Goal: Transaction & Acquisition: Purchase product/service

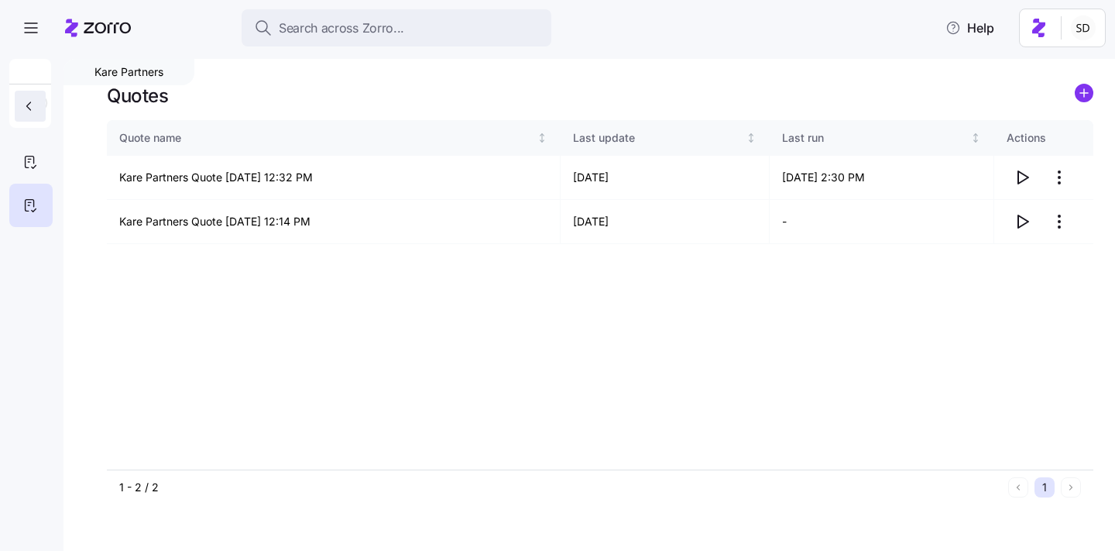
click at [27, 98] on button "button" at bounding box center [30, 106] width 31 height 31
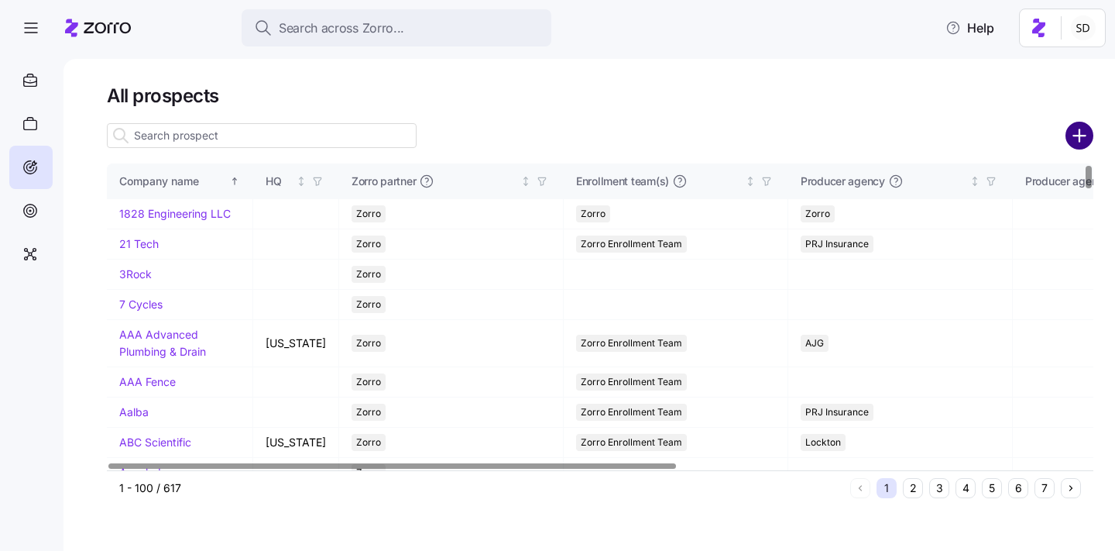
click at [1078, 142] on circle "add icon" at bounding box center [1080, 136] width 26 height 26
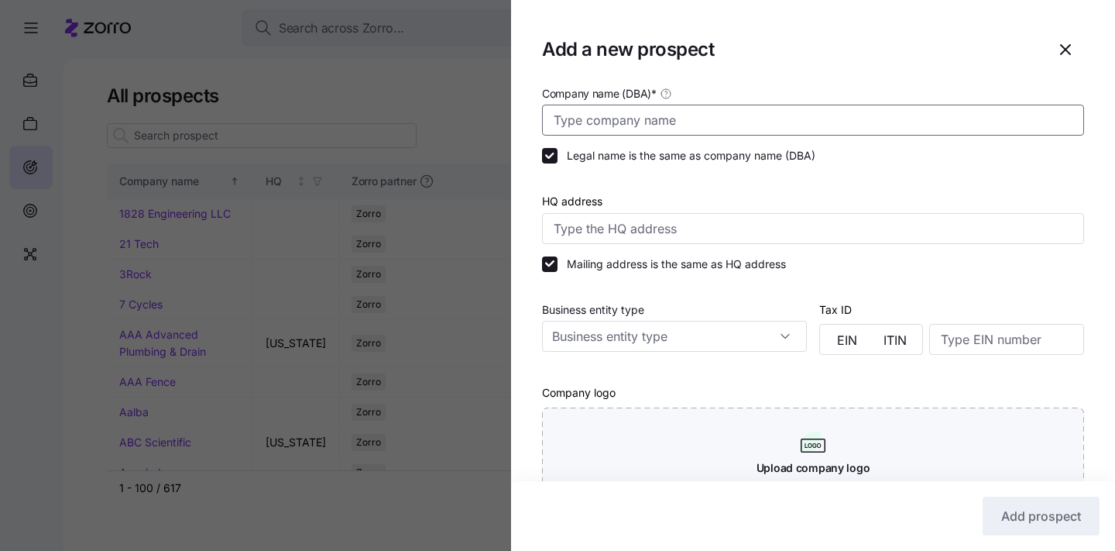
click at [752, 123] on input "Company name (DBA) *" at bounding box center [813, 120] width 542 height 31
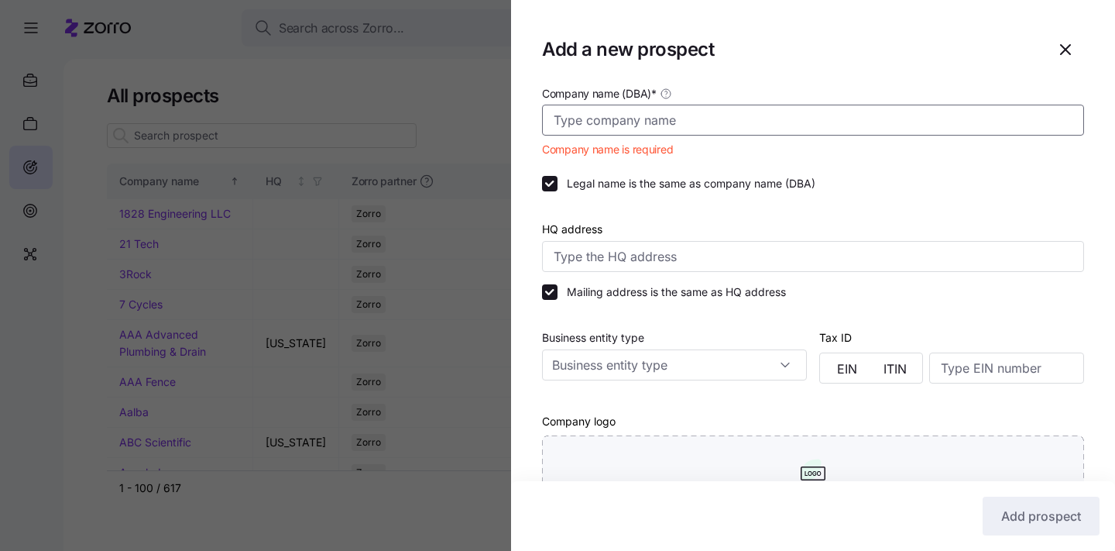
click at [668, 122] on input "Company name (DBA) *" at bounding box center [813, 120] width 542 height 31
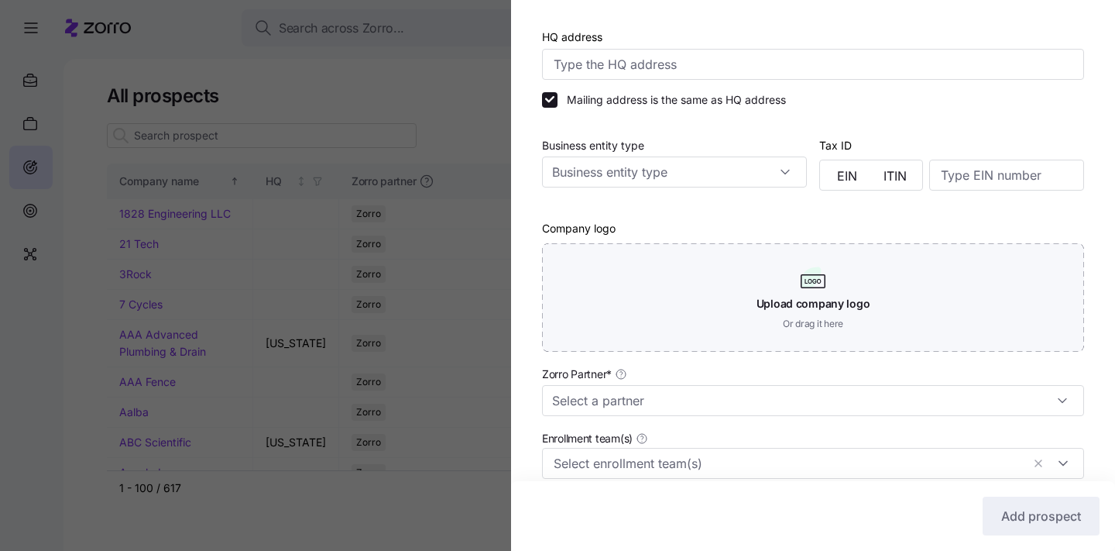
scroll to position [359, 0]
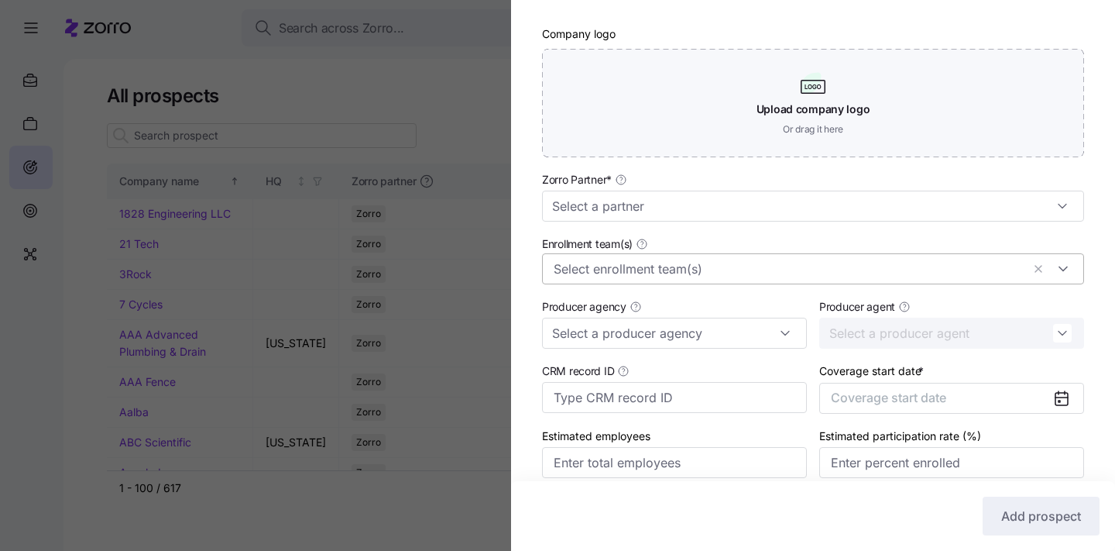
type input "[PERSON_NAME]"
click at [909, 257] on div at bounding box center [813, 268] width 542 height 31
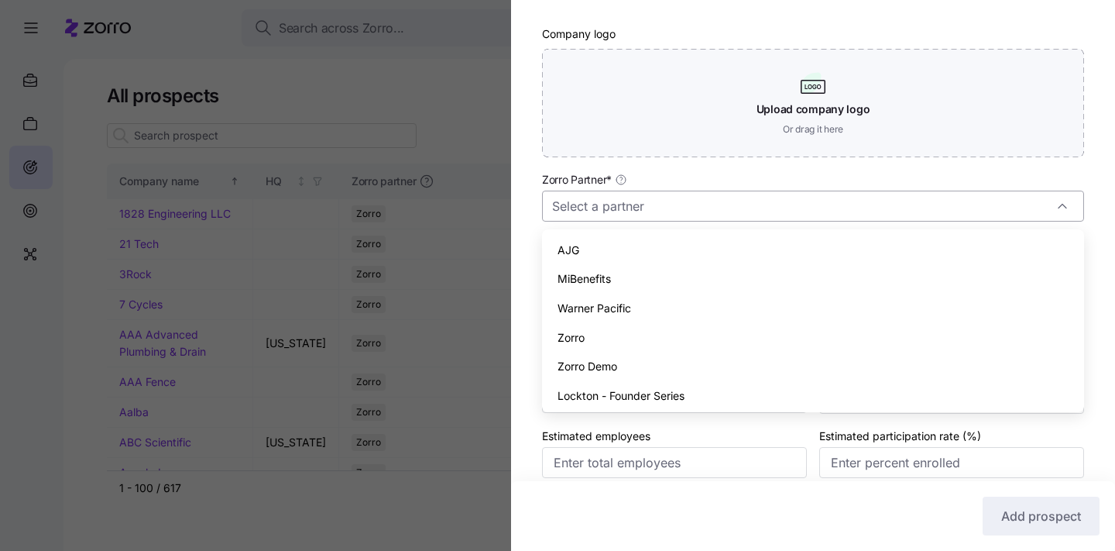
click at [890, 206] on input "Zorro Partner *" at bounding box center [813, 205] width 542 height 31
click at [832, 242] on div "AJG" at bounding box center [813, 249] width 530 height 29
type input "AJG"
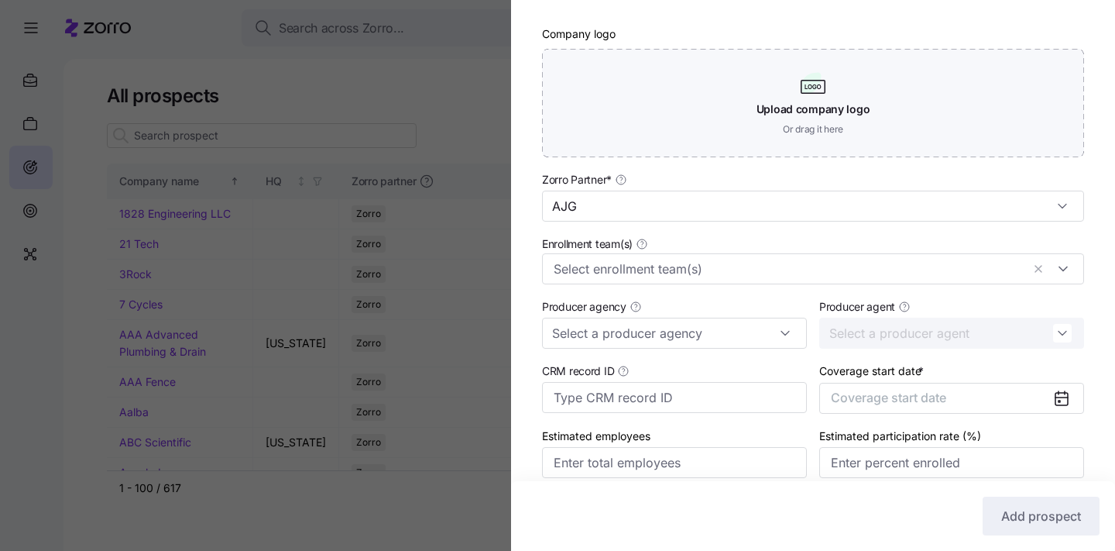
scroll to position [426, 0]
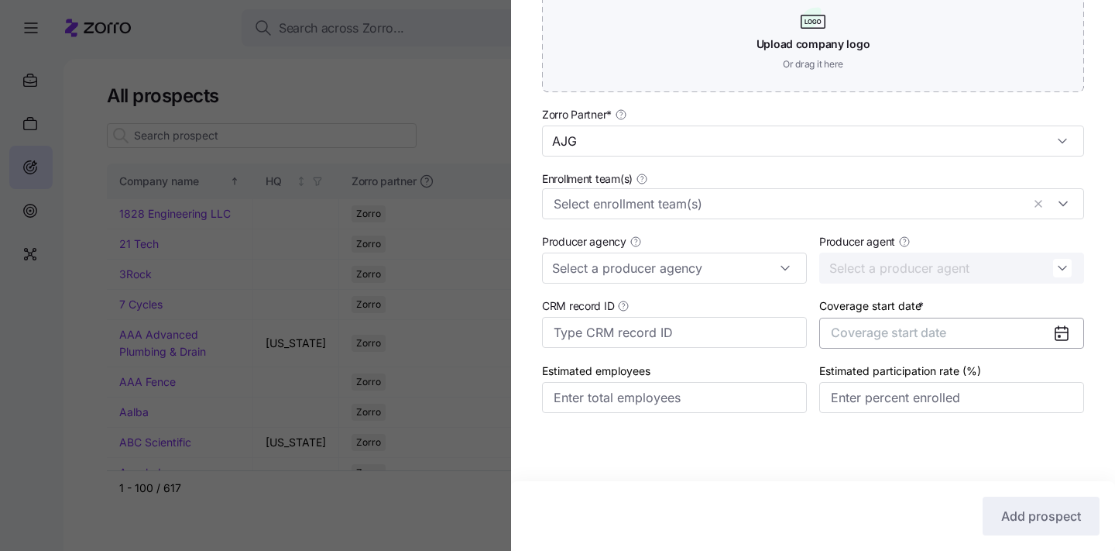
click at [884, 329] on span "Coverage start date" at bounding box center [888, 331] width 115 height 15
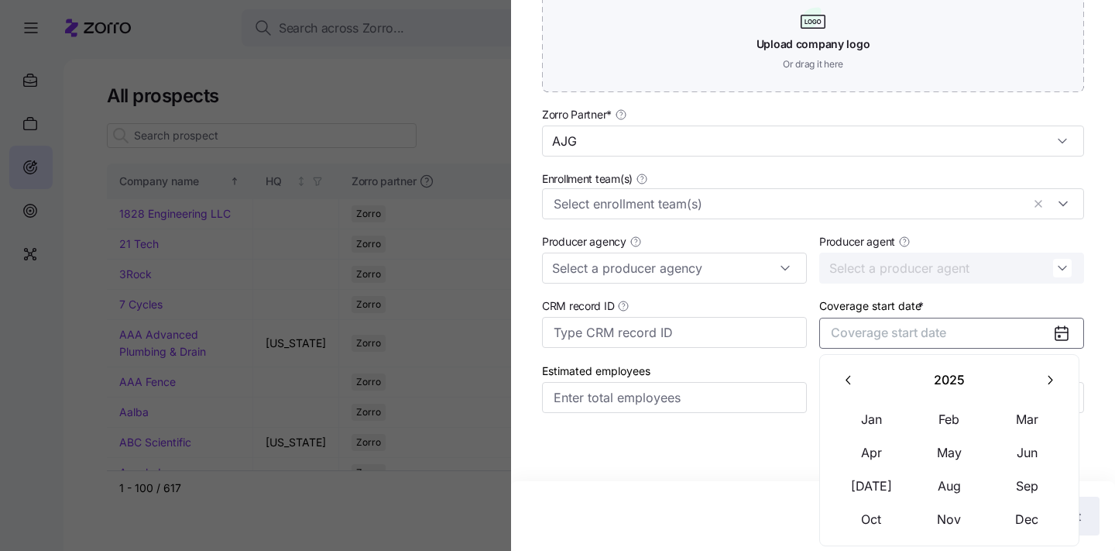
click at [1044, 379] on icon "button" at bounding box center [1049, 379] width 15 height 15
click at [877, 404] on button "Jan" at bounding box center [871, 419] width 77 height 33
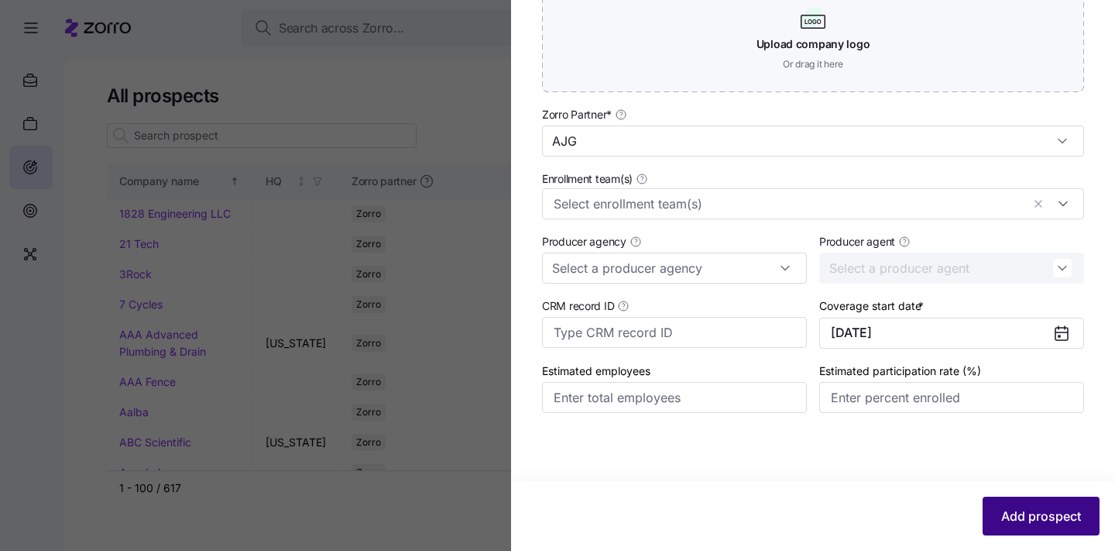
click at [1007, 519] on span "Add prospect" at bounding box center [1041, 515] width 80 height 19
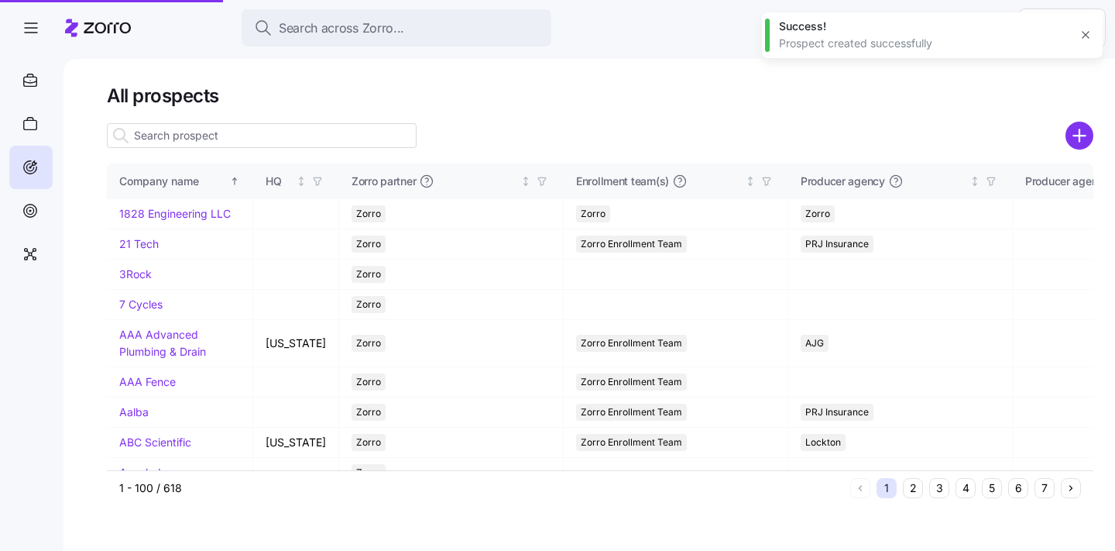
click at [251, 136] on input at bounding box center [262, 135] width 310 height 25
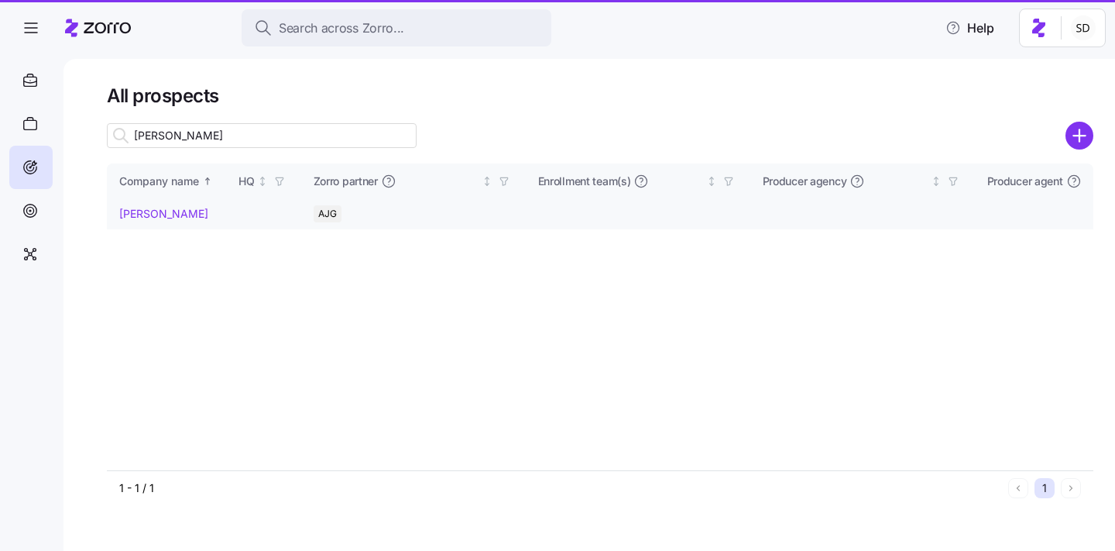
type input "billy"
click at [129, 211] on link "[PERSON_NAME]" at bounding box center [163, 213] width 89 height 13
click at [129, 212] on link "[PERSON_NAME]" at bounding box center [163, 213] width 89 height 13
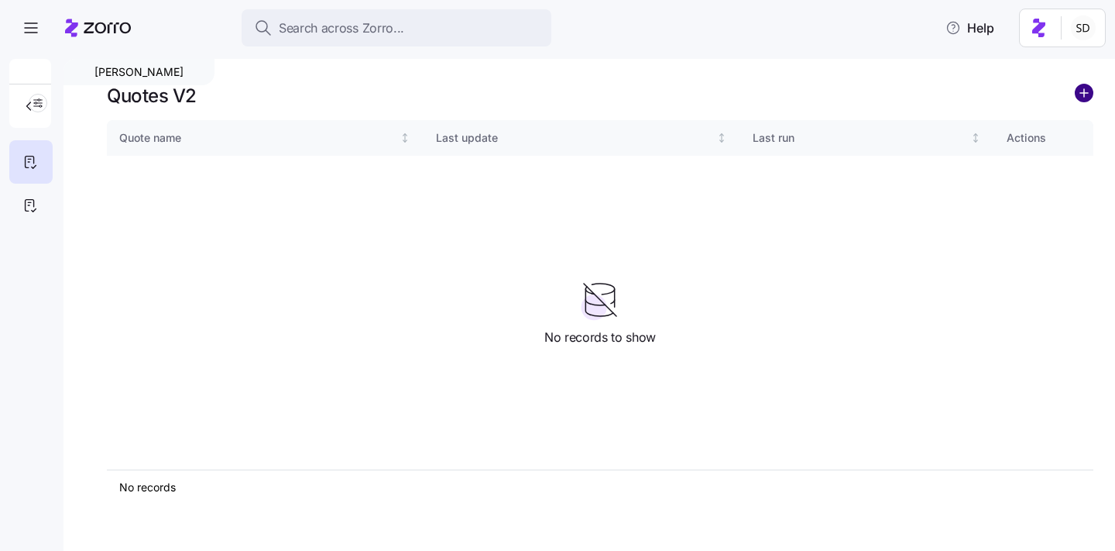
click at [1083, 97] on circle "add icon" at bounding box center [1084, 92] width 17 height 17
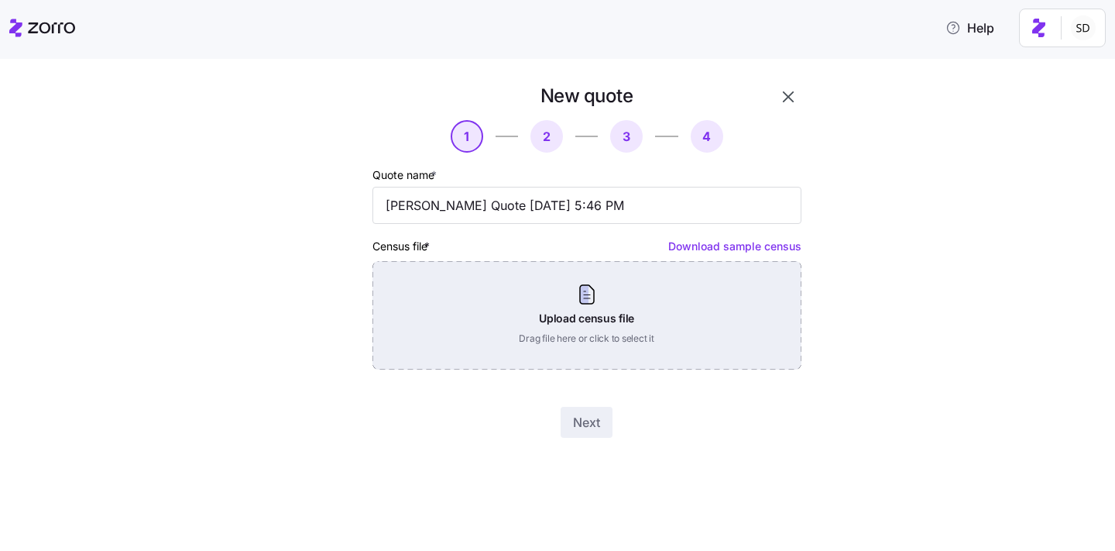
click at [659, 311] on div "Upload census file Drag file here or click to select it" at bounding box center [586, 315] width 429 height 108
click at [607, 309] on div "Upload census file Drag file here or click to select it" at bounding box center [586, 315] width 429 height 108
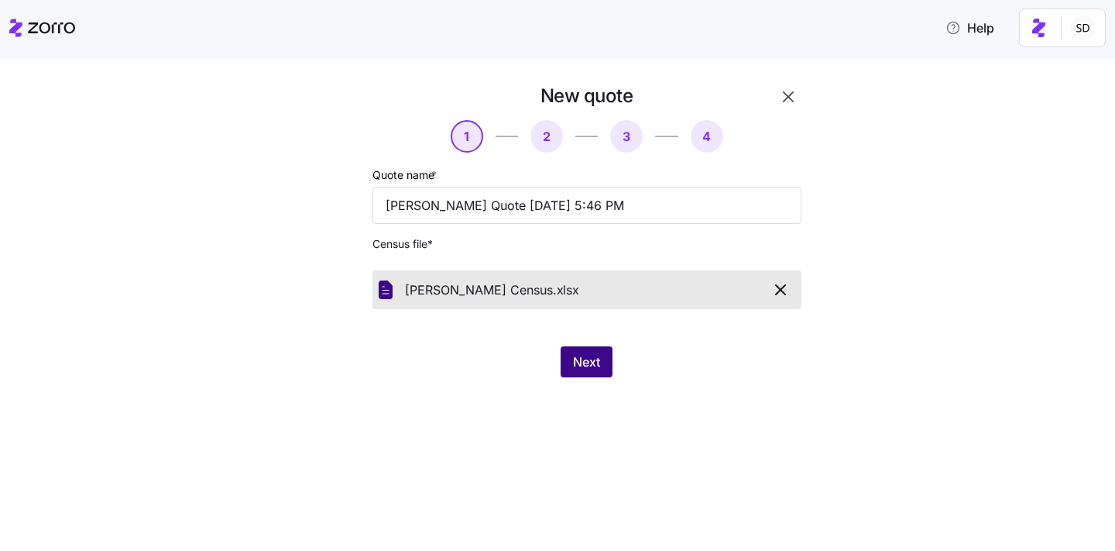
click at [579, 358] on span "Next" at bounding box center [586, 361] width 27 height 19
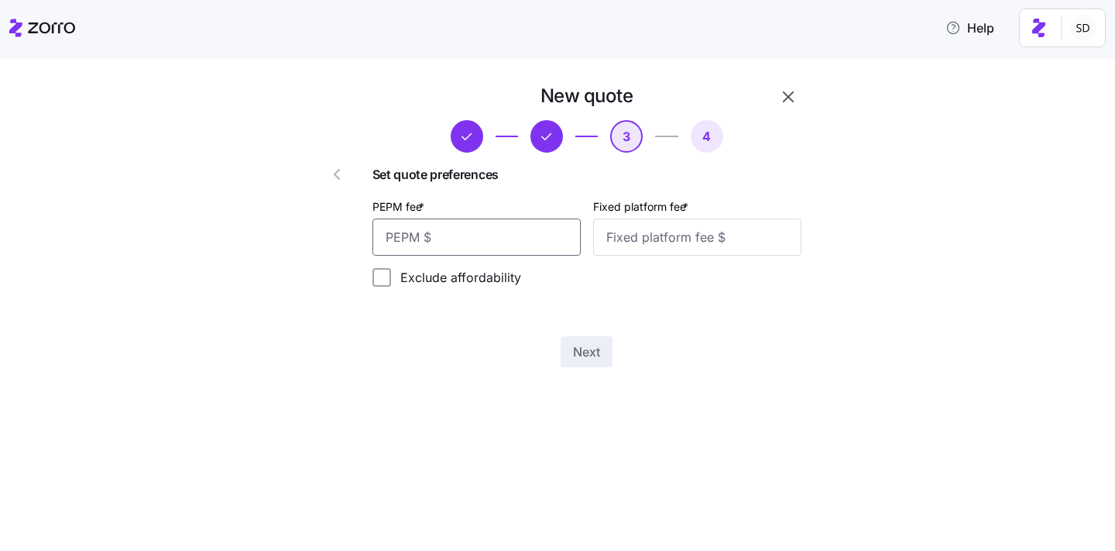
click at [479, 236] on input "PEPM fee *" at bounding box center [476, 236] width 208 height 37
type input "50"
click at [640, 237] on input "Fixed platform fee *" at bounding box center [697, 236] width 208 height 37
type input "100"
click at [539, 448] on div "New quote 3 4 Set quote preferences PEPM fee * 50 Fixed platform fee * 100 Excl…" at bounding box center [557, 305] width 1115 height 492
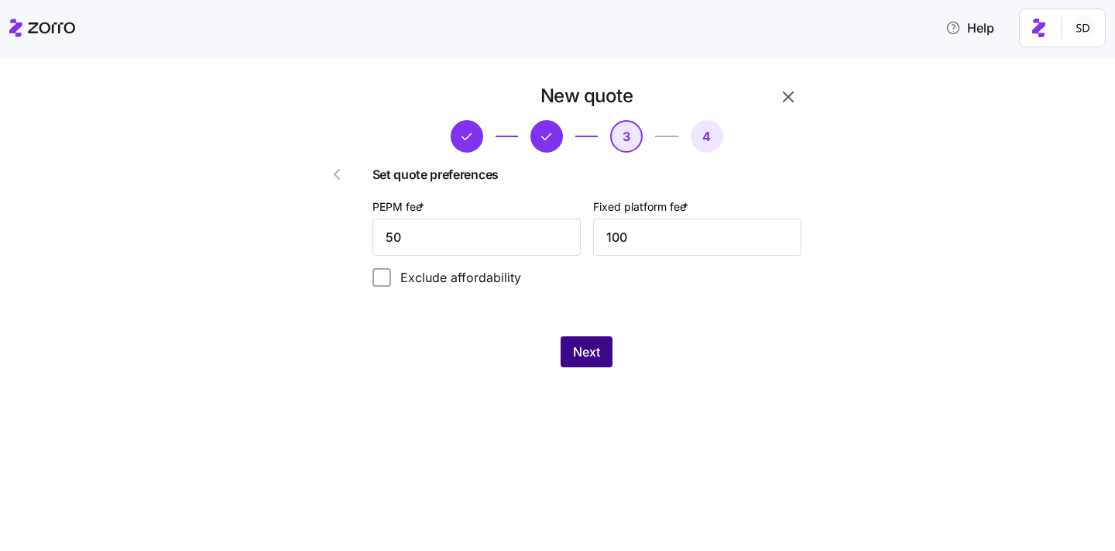
click at [585, 348] on span "Next" at bounding box center [586, 351] width 27 height 19
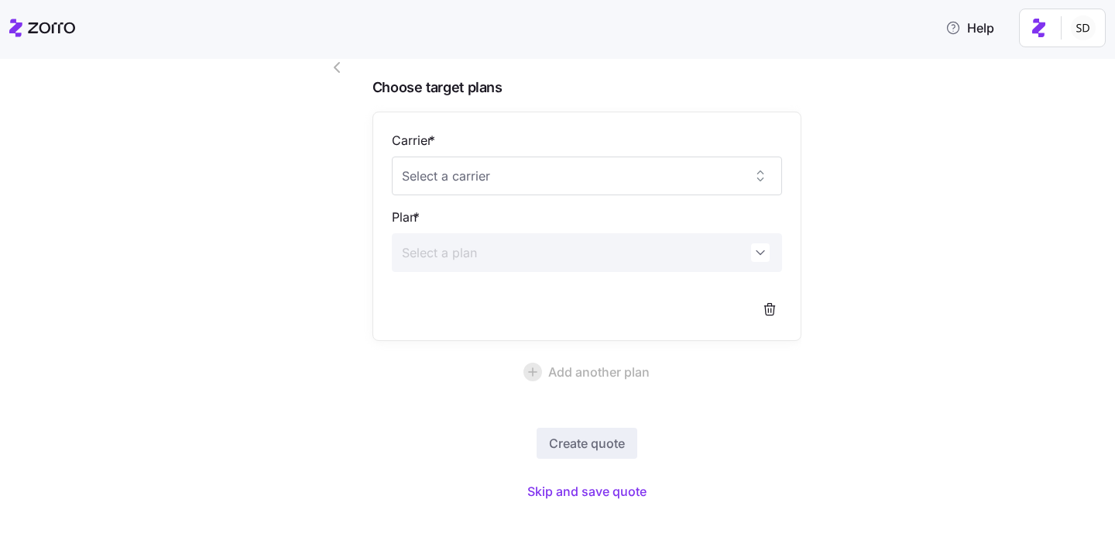
scroll to position [116, 0]
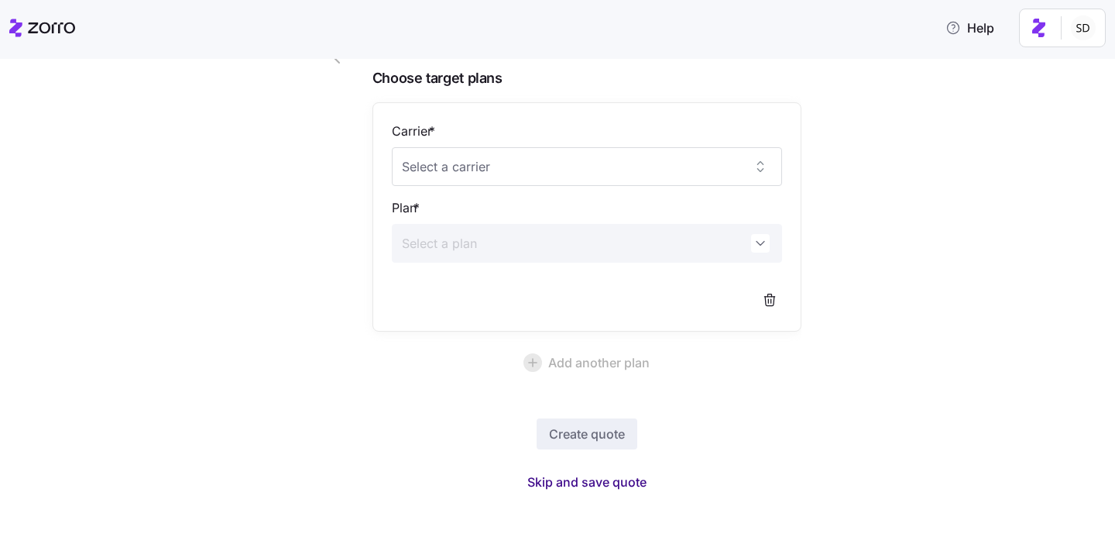
click at [580, 483] on span "Skip and save quote" at bounding box center [586, 481] width 119 height 19
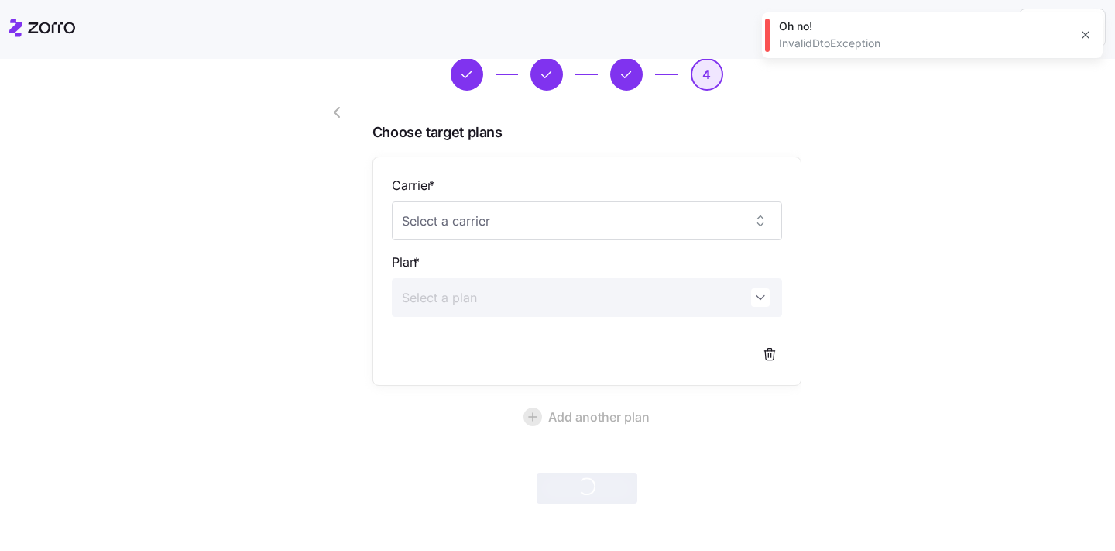
scroll to position [70, 0]
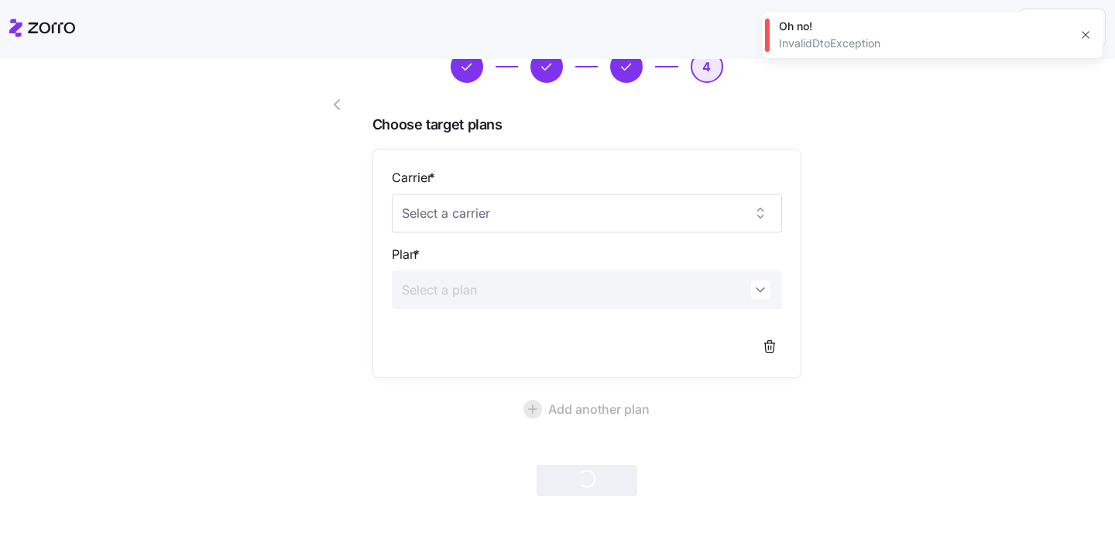
click at [1089, 35] on icon "button" at bounding box center [1085, 35] width 12 height 12
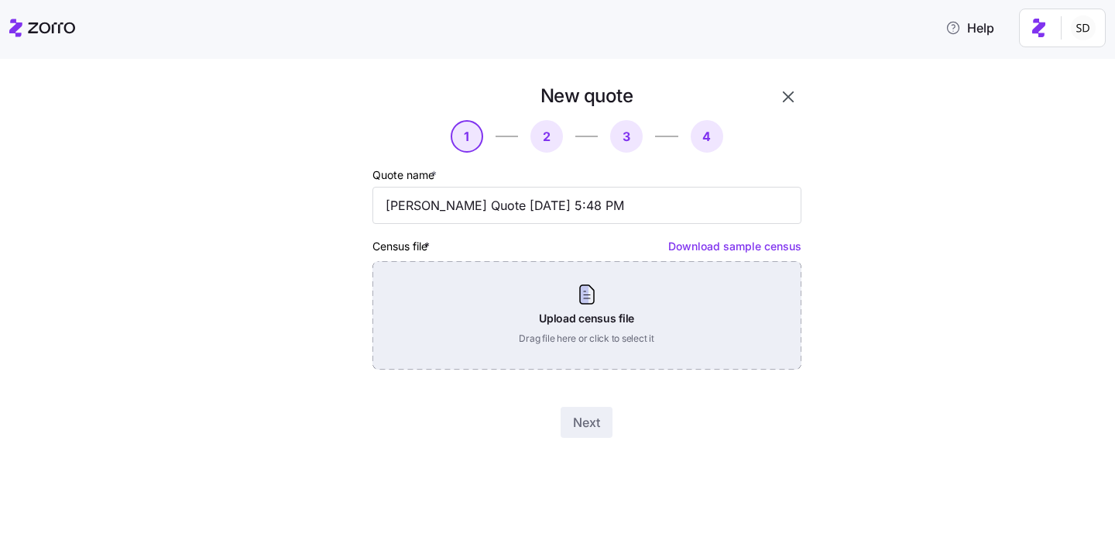
click at [582, 317] on div "Upload census file Drag file here or click to select it" at bounding box center [586, 315] width 429 height 108
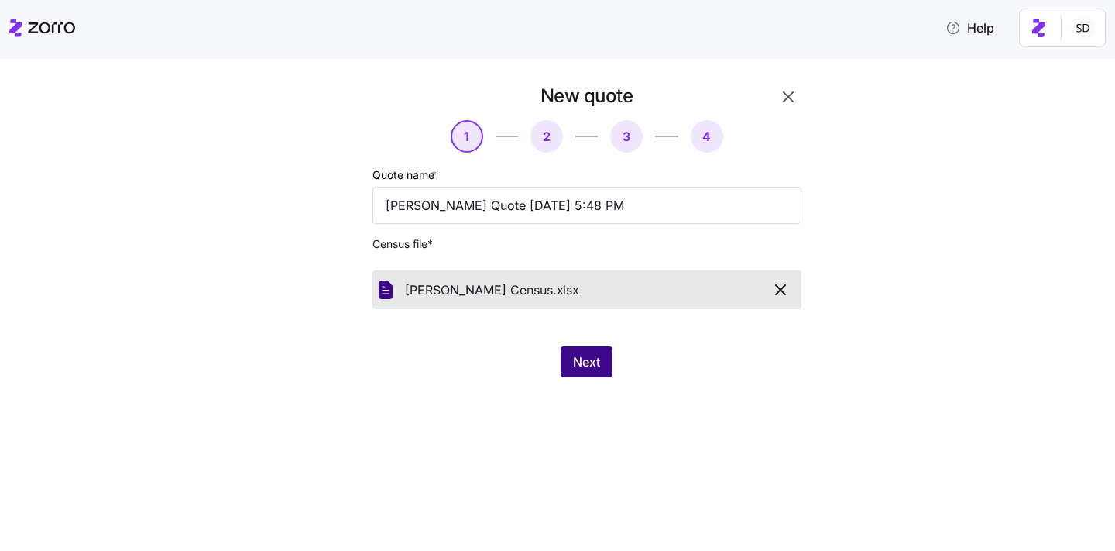
click at [590, 359] on span "Next" at bounding box center [586, 361] width 27 height 19
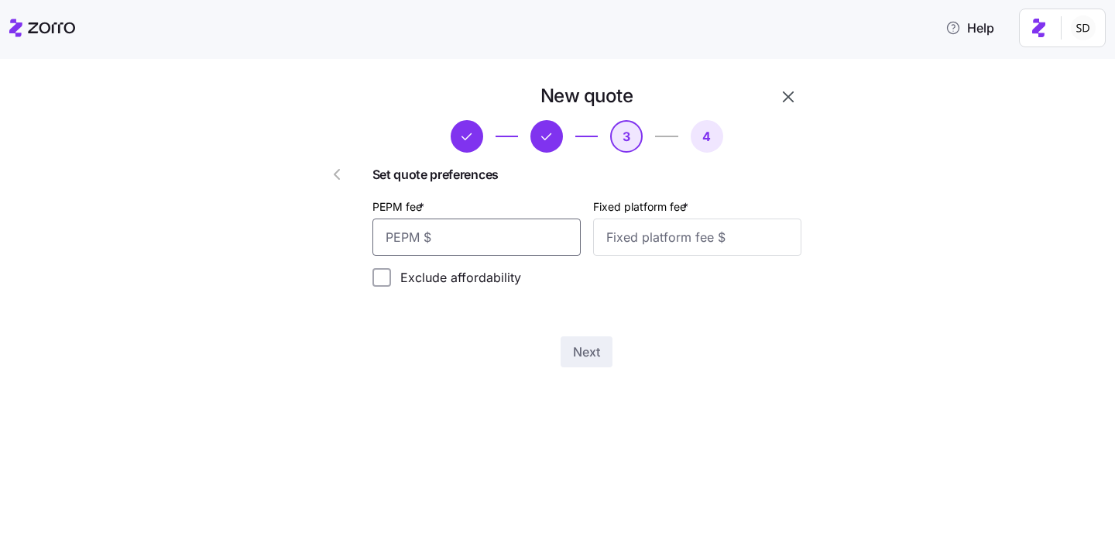
click at [484, 245] on input "PEPM fee *" at bounding box center [476, 236] width 208 height 37
type input "50"
click at [668, 242] on input "Fixed platform fee *" at bounding box center [697, 236] width 208 height 37
type input "100"
click at [579, 348] on span "Next" at bounding box center [586, 351] width 27 height 19
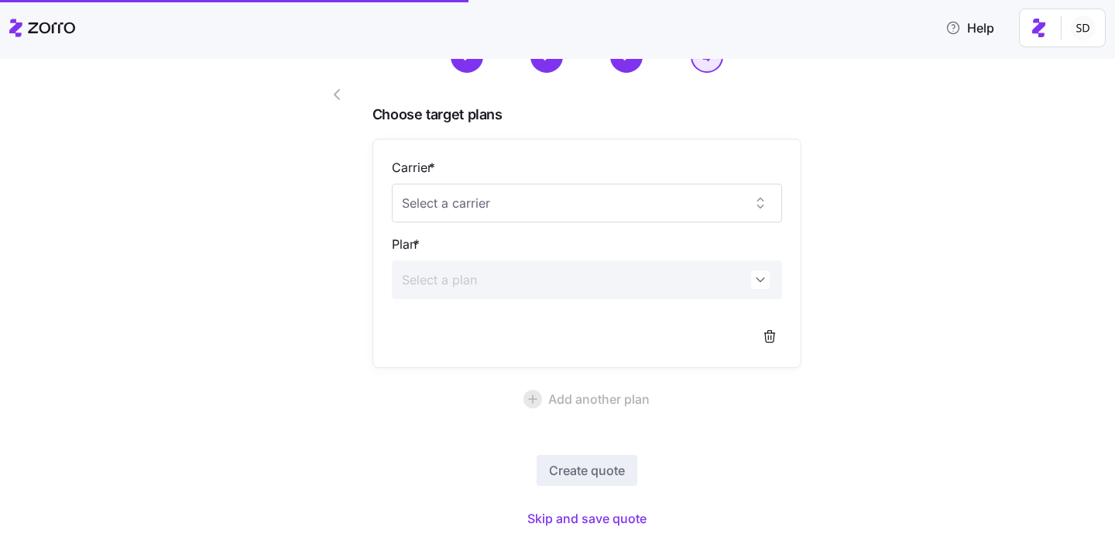
scroll to position [116, 0]
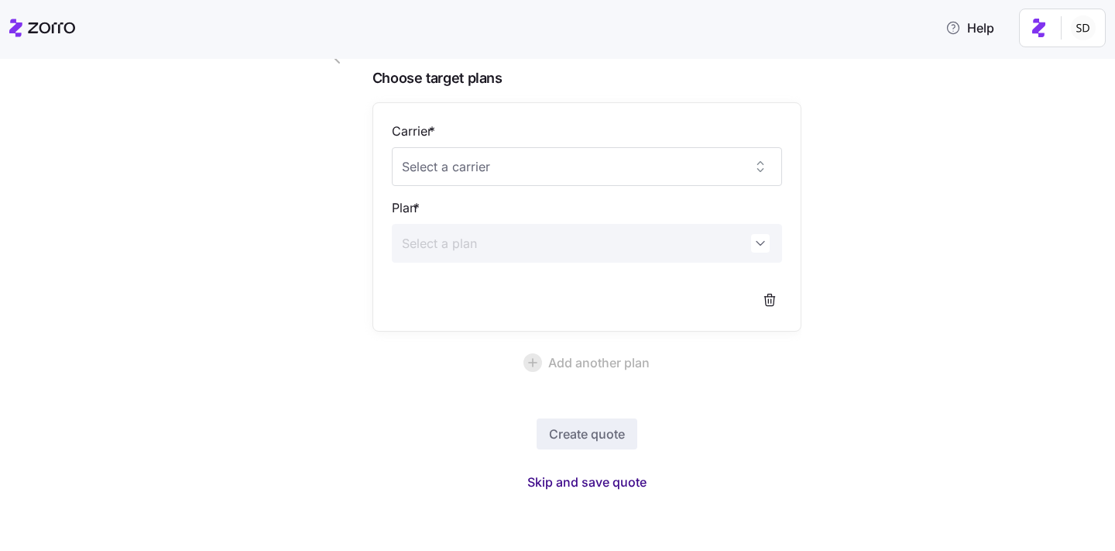
click at [585, 482] on span "Skip and save quote" at bounding box center [586, 481] width 119 height 19
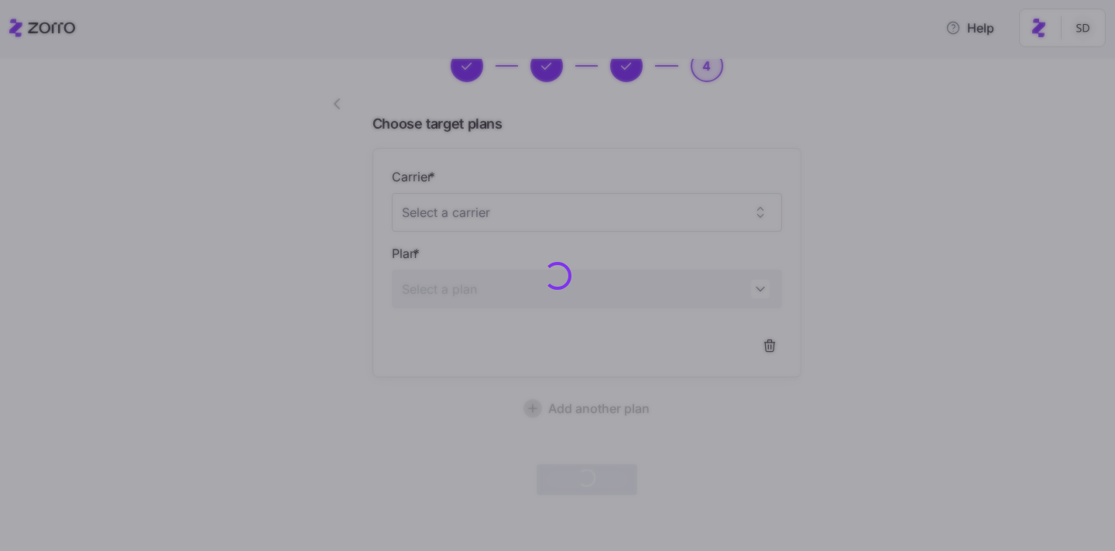
scroll to position [70, 0]
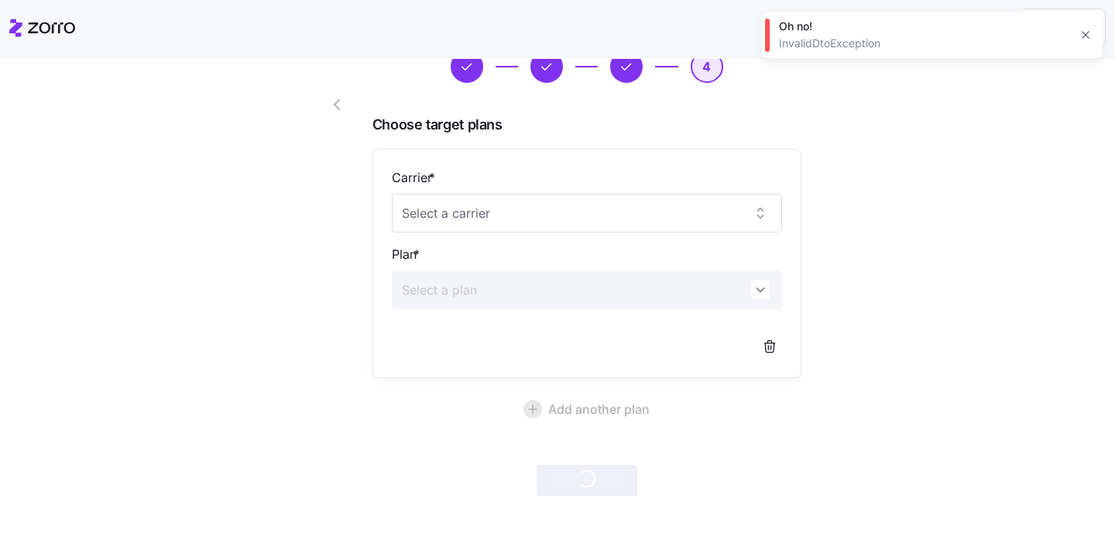
click at [1092, 33] on button "button" at bounding box center [1086, 35] width 22 height 22
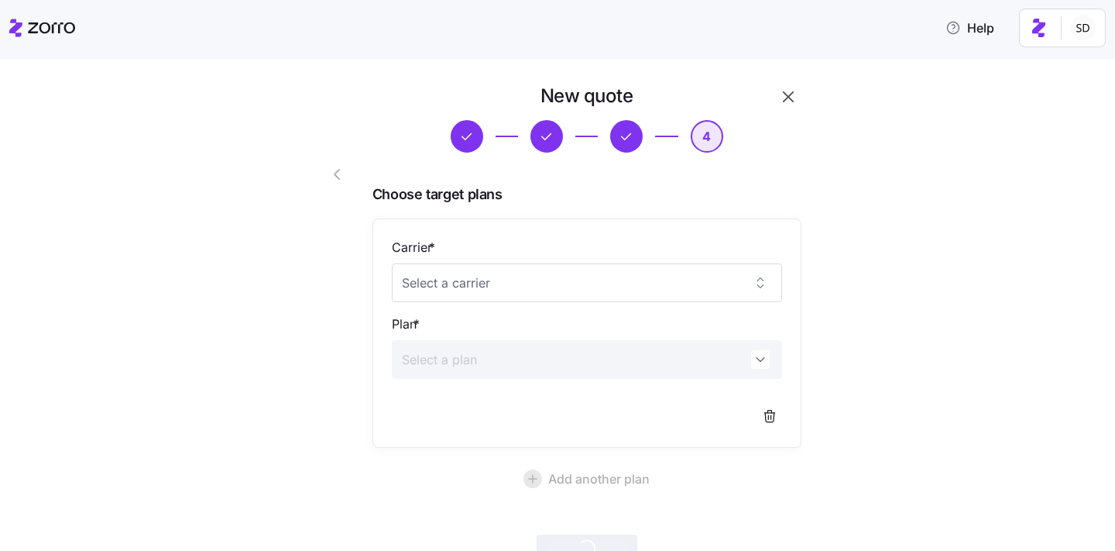
click at [794, 98] on icon "button" at bounding box center [788, 97] width 19 height 19
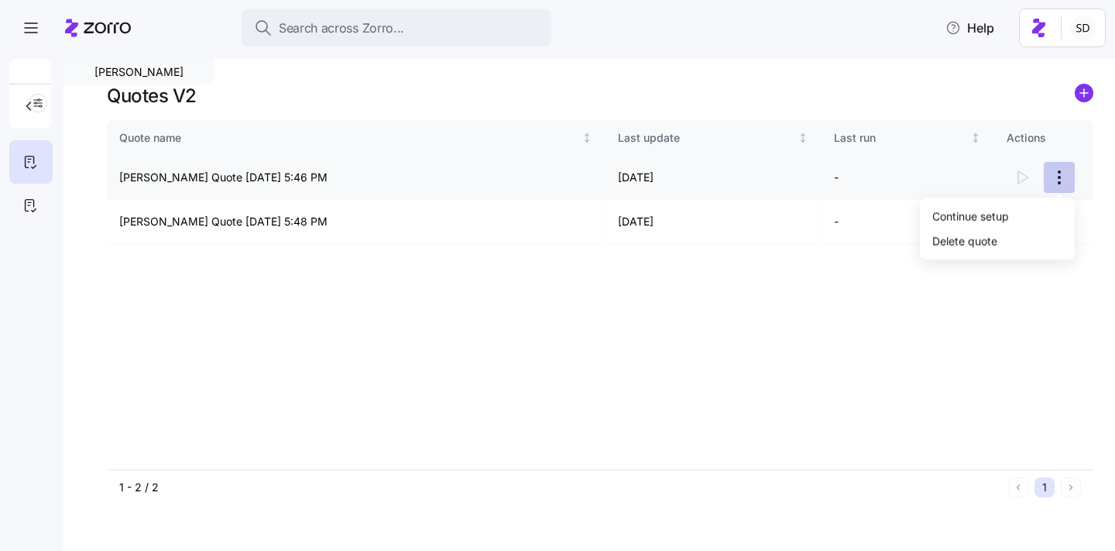
click at [1057, 179] on html "Search across Zorro... Help Billy Reid Quotes V2 Quote name Last update Last ru…" at bounding box center [557, 270] width 1115 height 541
click at [1032, 214] on div "Continue setup" at bounding box center [997, 215] width 142 height 25
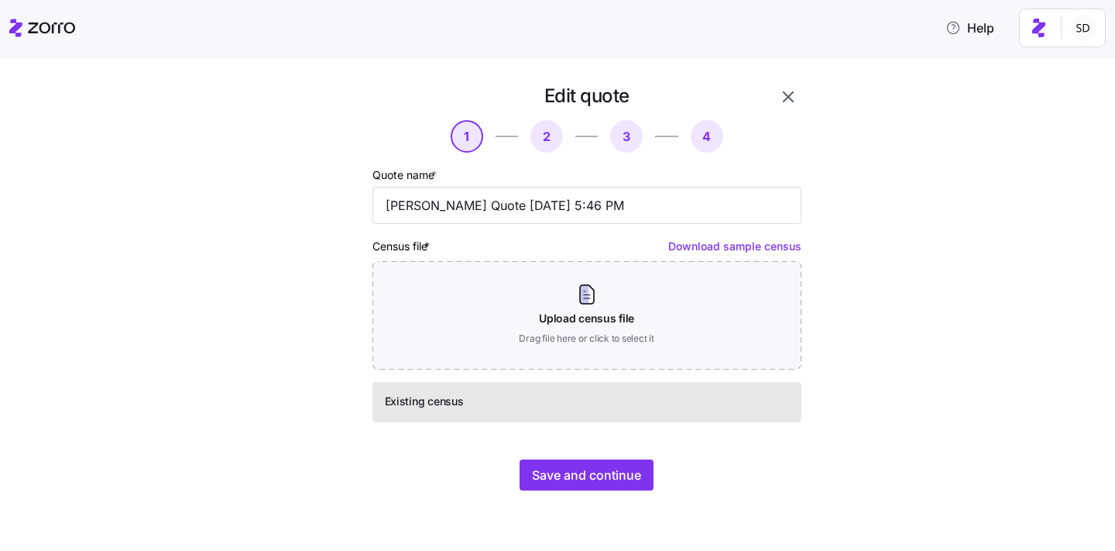
click at [789, 98] on icon "button" at bounding box center [788, 96] width 11 height 11
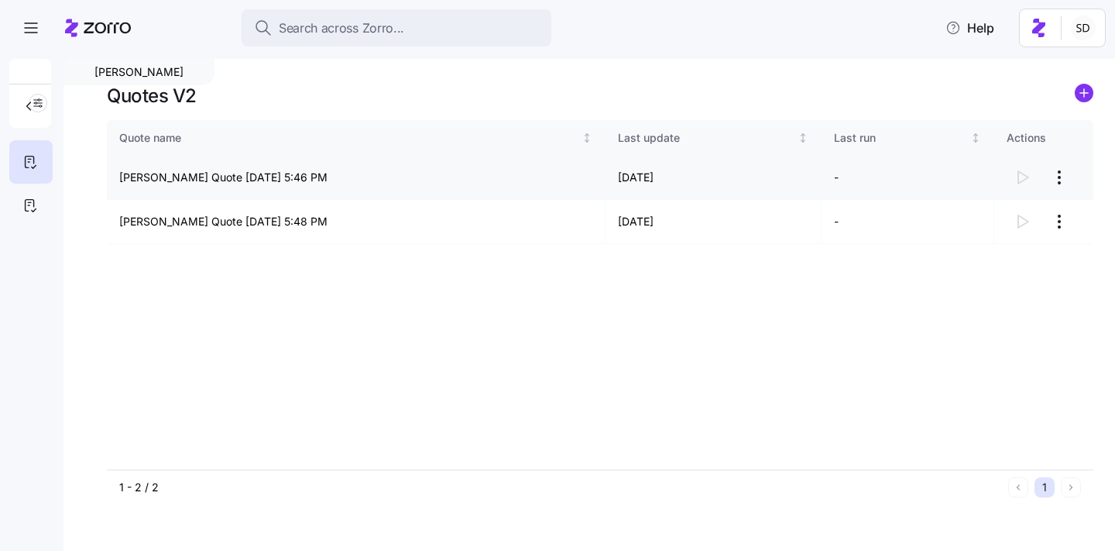
click at [1058, 180] on html "Search across Zorro... Help Billy Reid Quotes V2 Quote name Last update Last ru…" at bounding box center [557, 270] width 1115 height 541
click at [513, 302] on html "Search across Zorro... Help Billy Reid Quotes V2 Quote name Last update Last ru…" at bounding box center [557, 270] width 1115 height 541
click at [40, 204] on div at bounding box center [30, 205] width 43 height 43
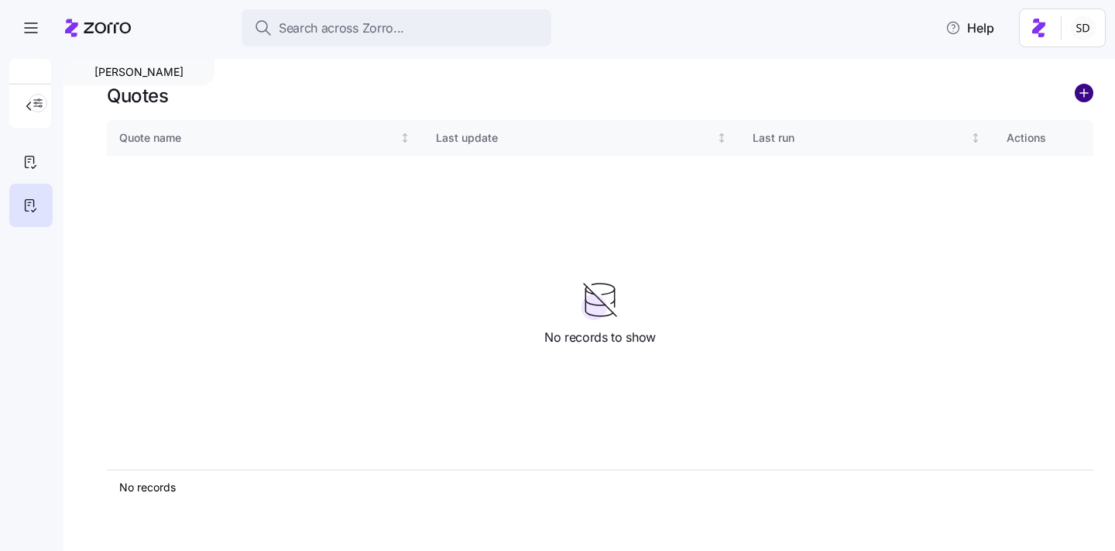
click at [1086, 90] on circle "add icon" at bounding box center [1084, 92] width 17 height 17
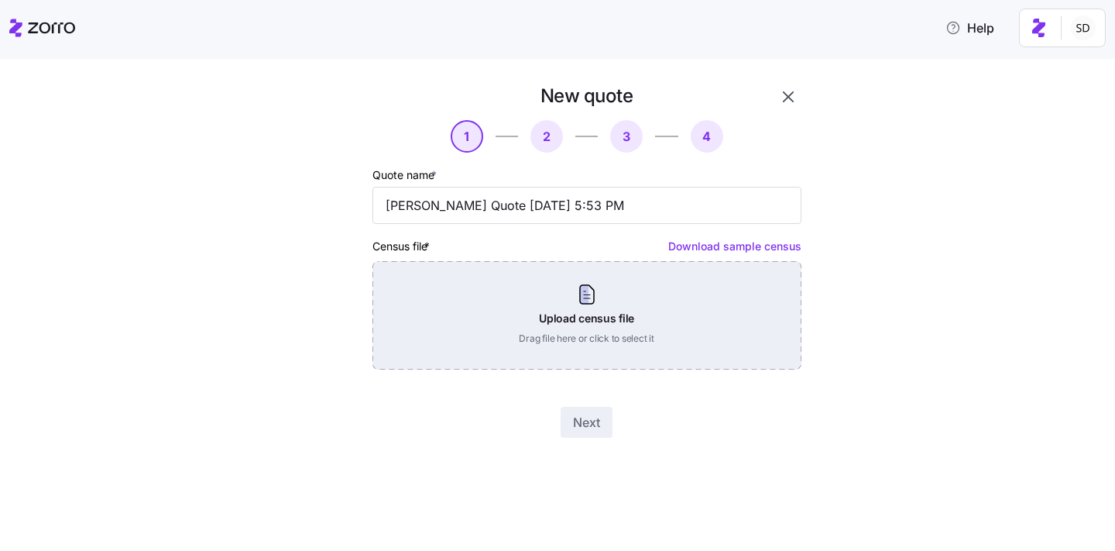
click at [702, 315] on div "Upload census file Drag file here or click to select it" at bounding box center [586, 315] width 429 height 108
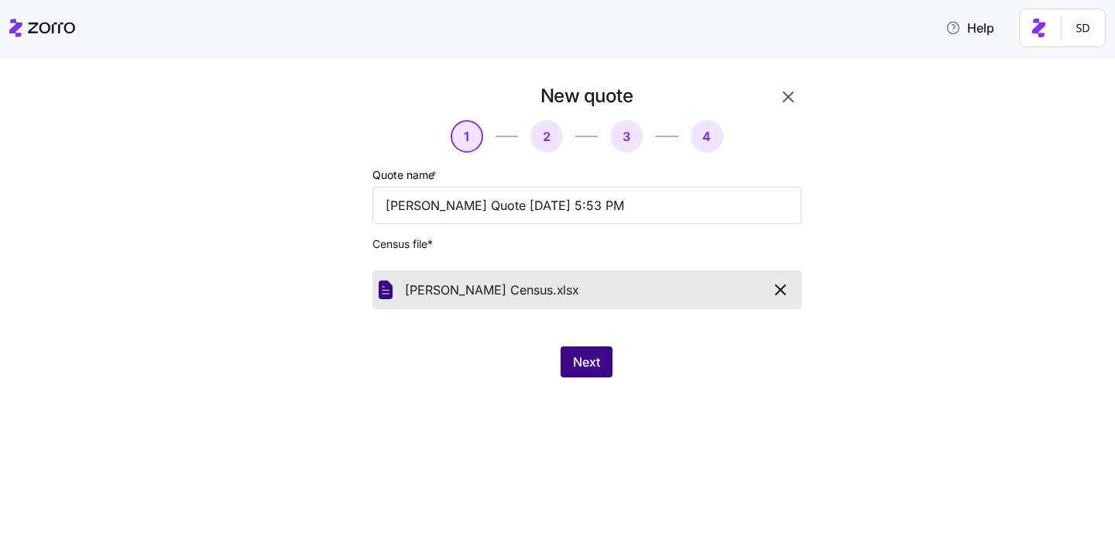
click at [578, 372] on button "Next" at bounding box center [587, 361] width 52 height 31
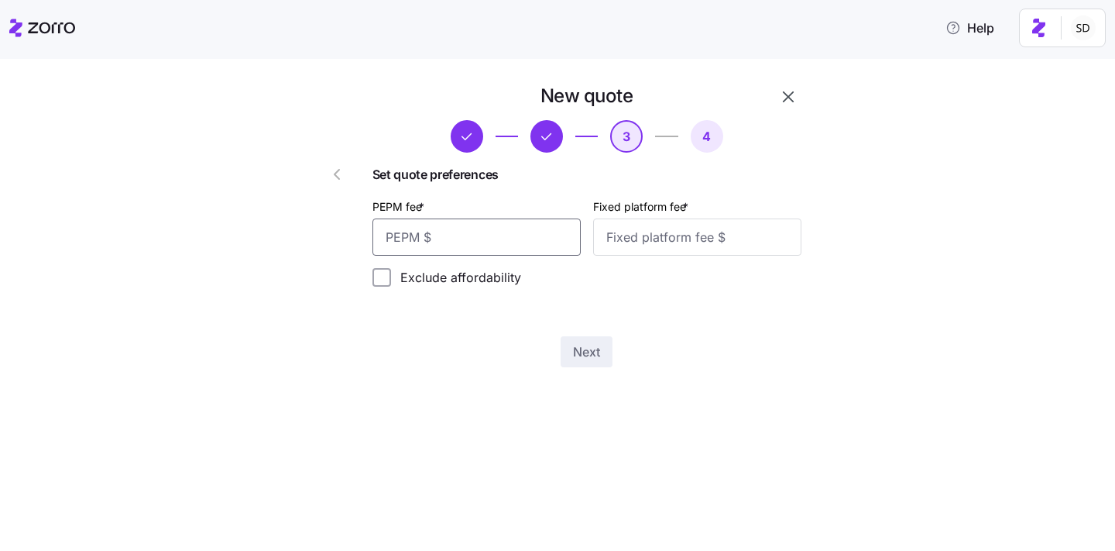
click at [503, 242] on input "PEPM fee *" at bounding box center [476, 236] width 208 height 37
type input "0"
click at [519, 236] on input "0" at bounding box center [476, 236] width 208 height 37
type input "50"
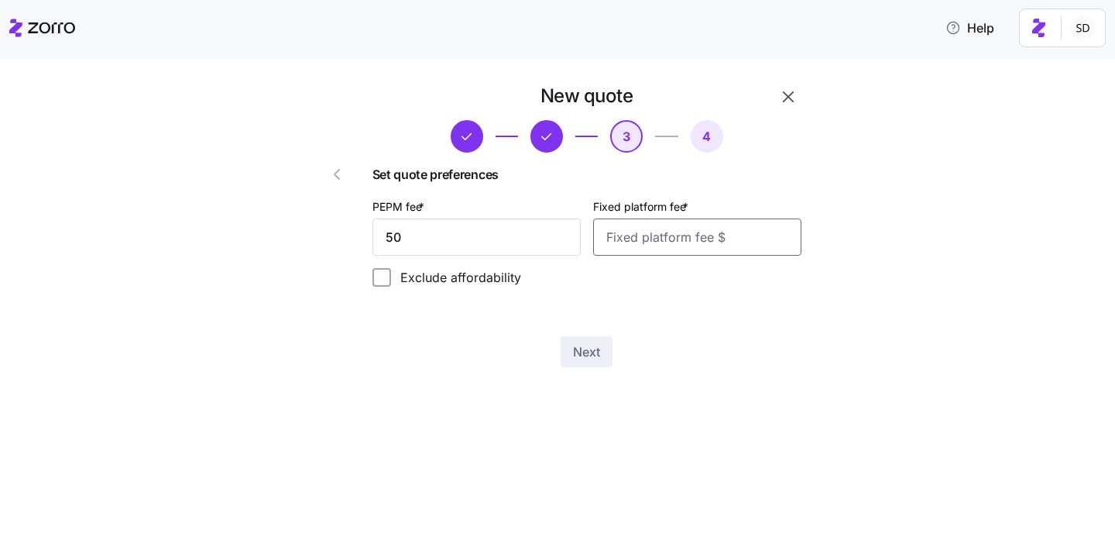
click at [632, 228] on input "Fixed platform fee *" at bounding box center [697, 236] width 208 height 37
type input "100"
click at [584, 333] on div "New quote 3 4 Set quote preferences PEPM fee * 50 Fixed platform fee * 100 Excl…" at bounding box center [586, 225] width 441 height 296
click at [585, 342] on span "Next" at bounding box center [586, 351] width 27 height 19
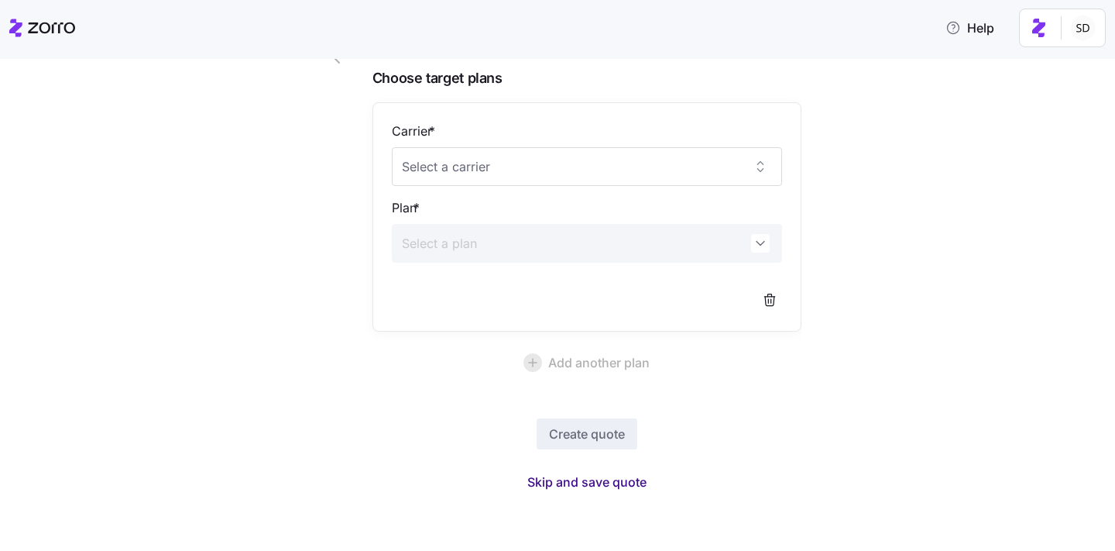
click at [586, 475] on span "Skip and save quote" at bounding box center [586, 481] width 119 height 19
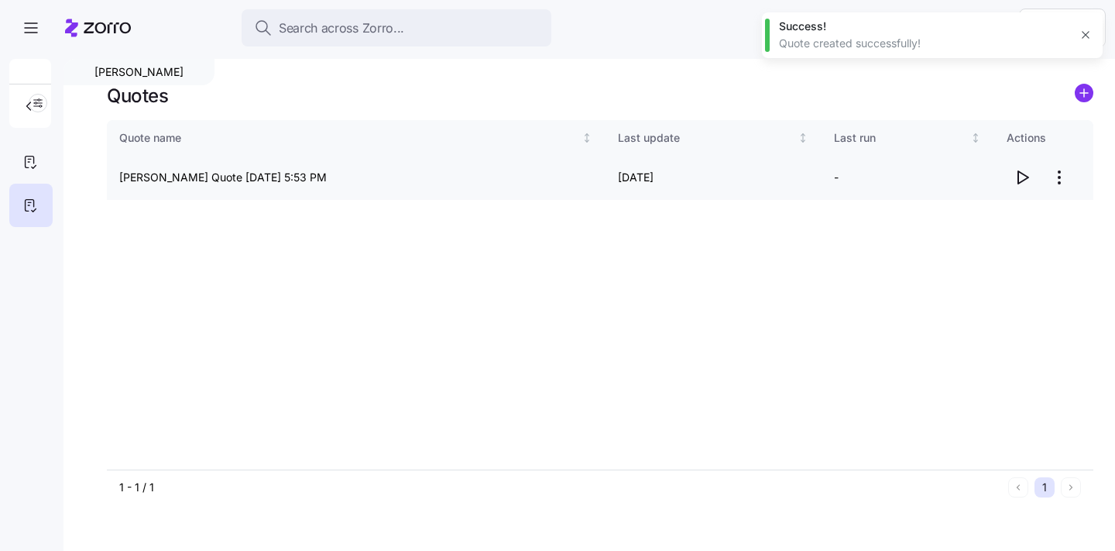
click at [1021, 173] on icon "button" at bounding box center [1023, 177] width 10 height 12
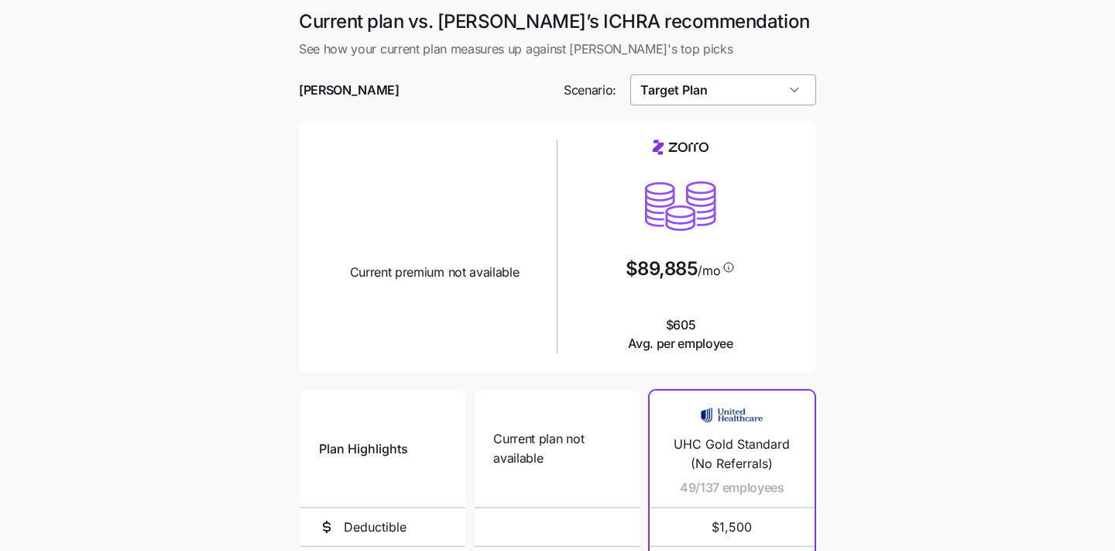
click at [741, 96] on input "Target Plan" at bounding box center [723, 89] width 187 height 31
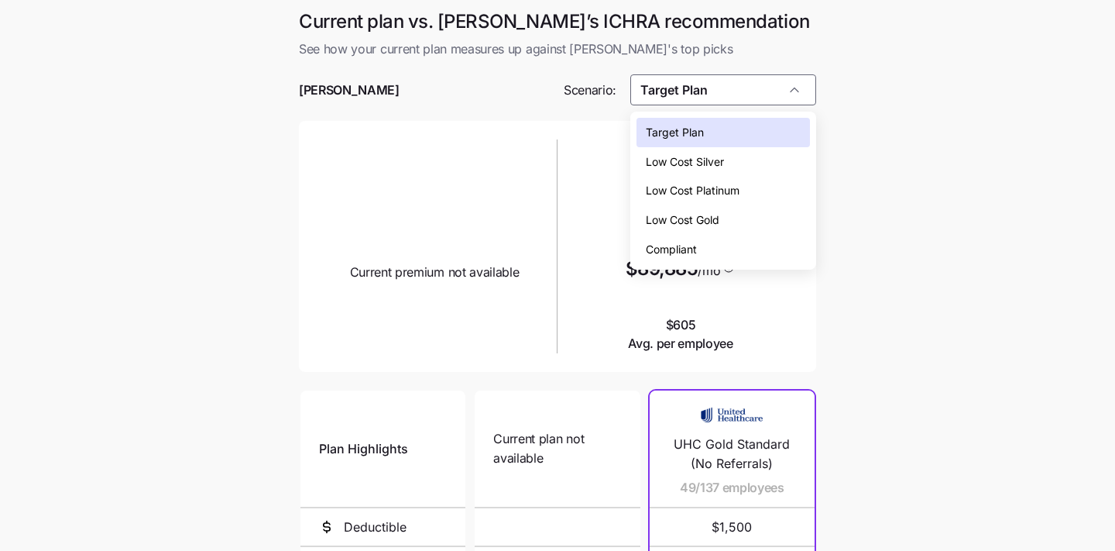
click at [722, 157] on span "Low Cost Silver" at bounding box center [685, 161] width 78 height 17
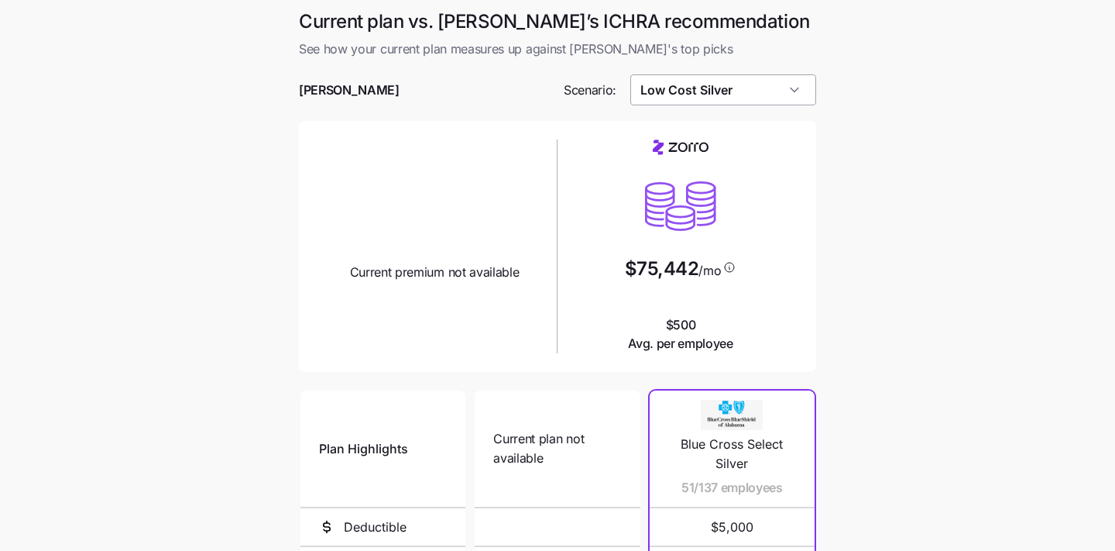
click at [742, 104] on input "Low Cost Silver" at bounding box center [723, 89] width 187 height 31
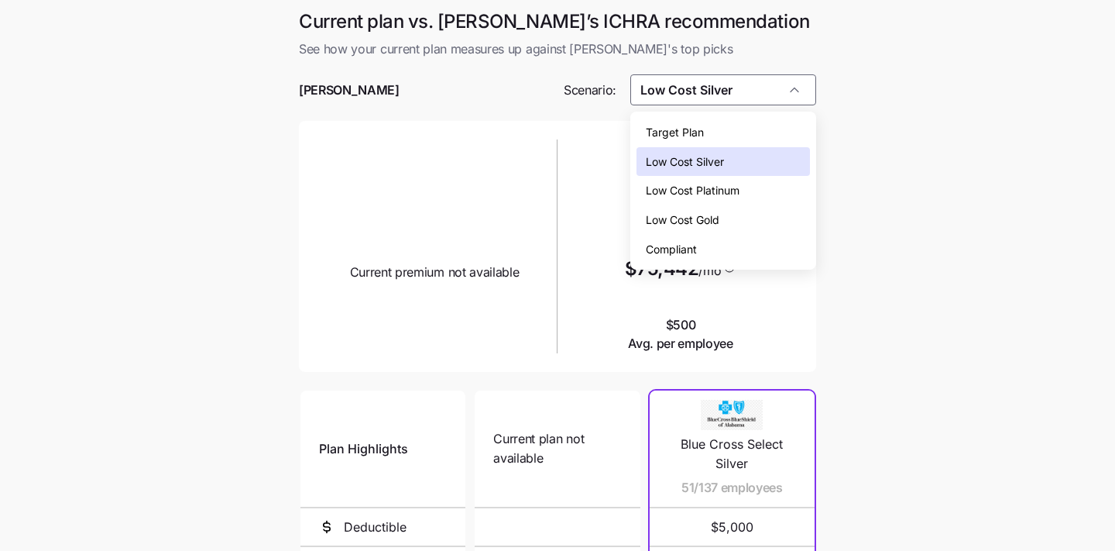
click at [726, 244] on div "Compliant" at bounding box center [724, 249] width 174 height 29
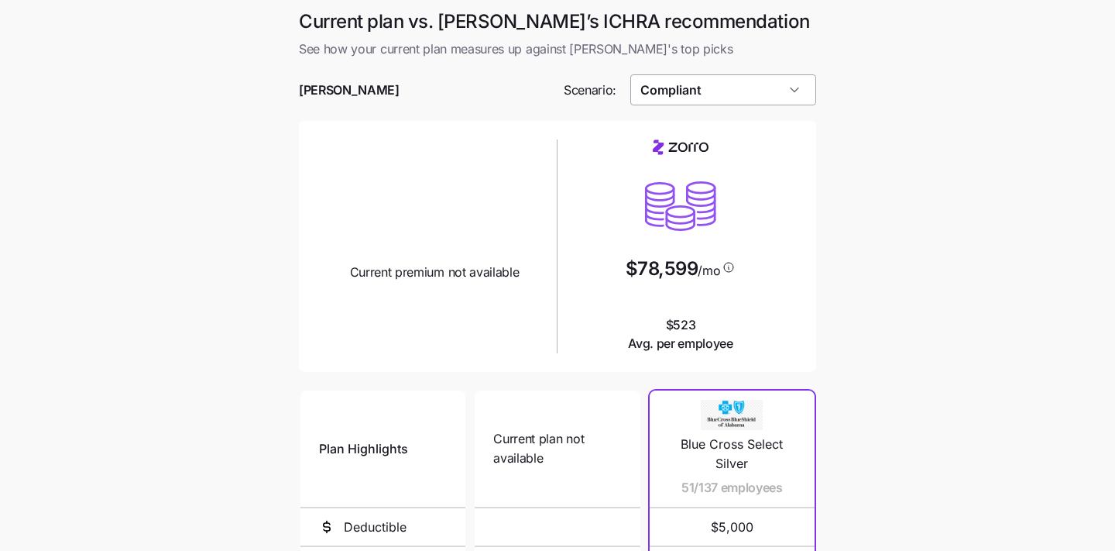
click at [756, 85] on input "Compliant" at bounding box center [723, 89] width 187 height 31
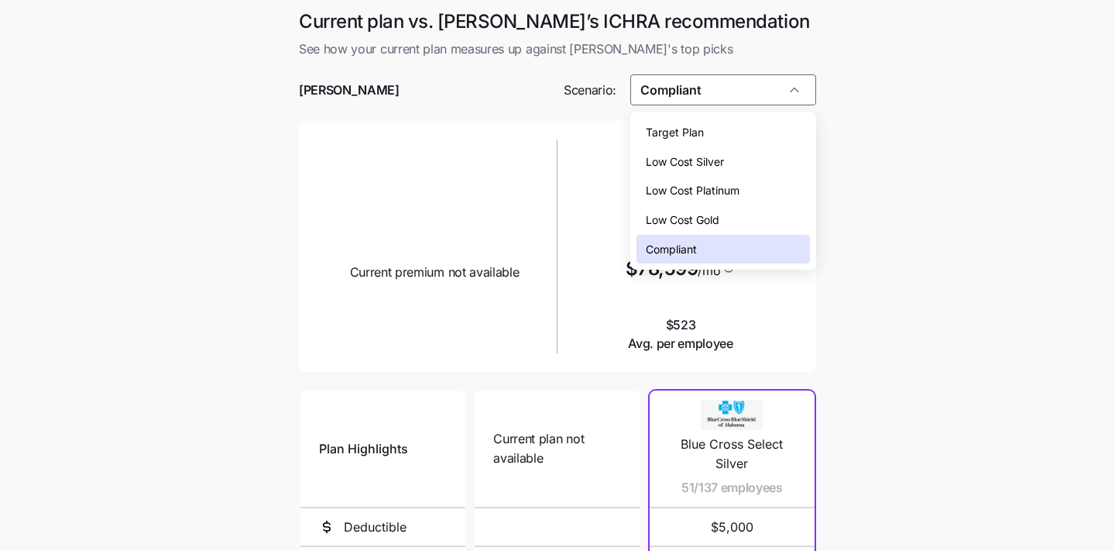
click at [742, 130] on div "Target Plan" at bounding box center [724, 132] width 174 height 29
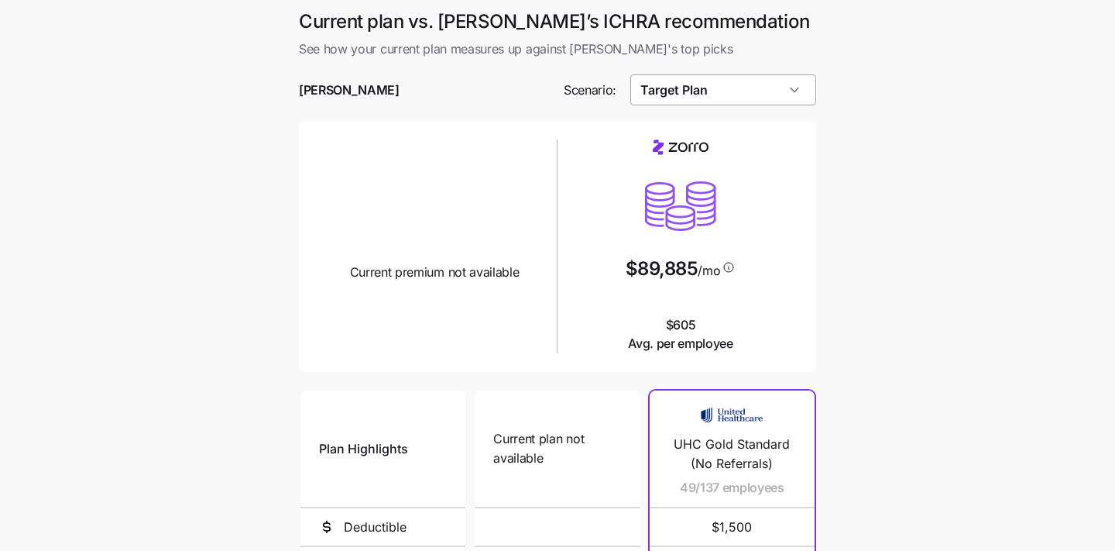
click at [752, 91] on input "Target Plan" at bounding box center [723, 89] width 187 height 31
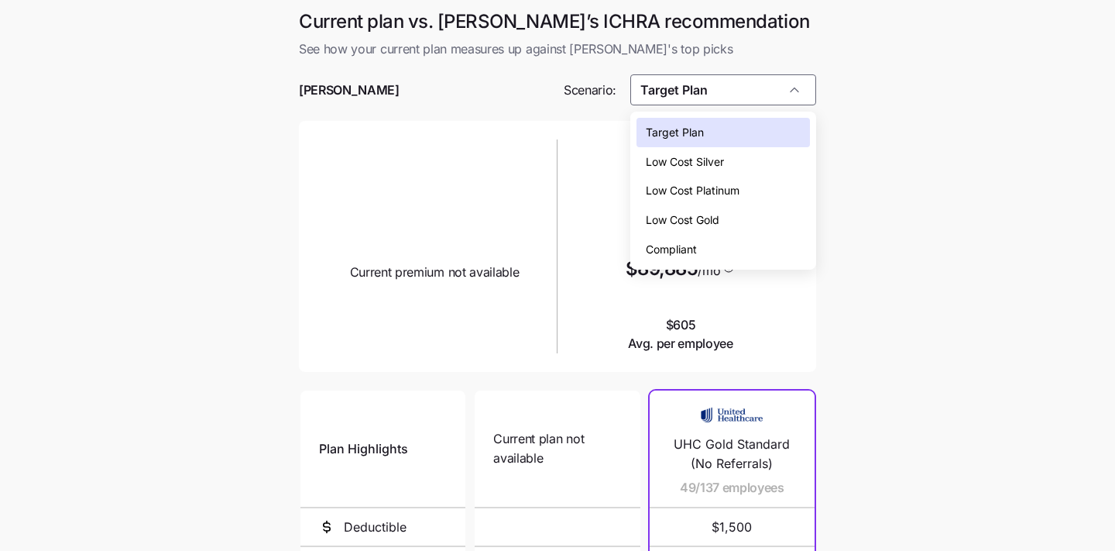
click at [728, 235] on div "Compliant" at bounding box center [724, 249] width 174 height 29
type input "Compliant"
